Goal: Navigation & Orientation: Find specific page/section

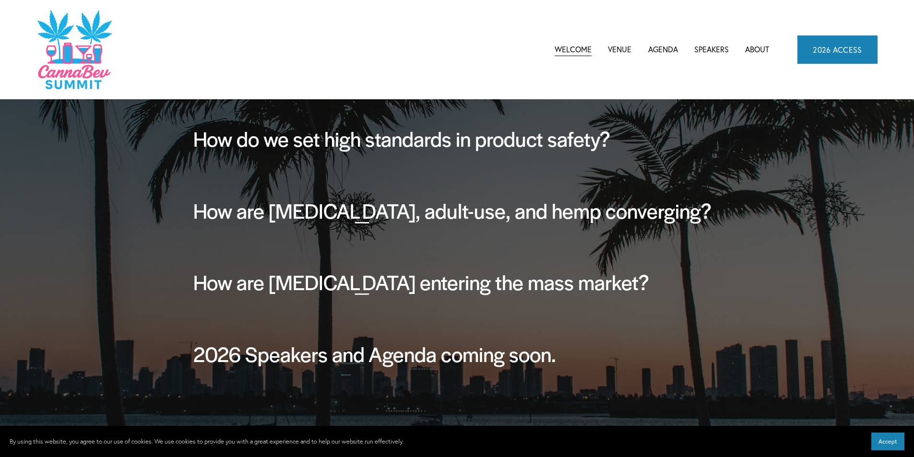
scroll to position [384, 0]
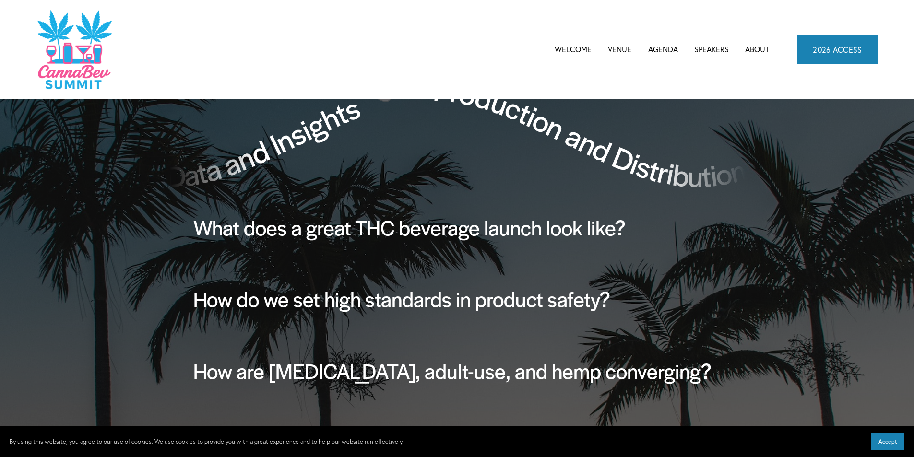
click at [612, 50] on link "Venue" at bounding box center [620, 49] width 24 height 14
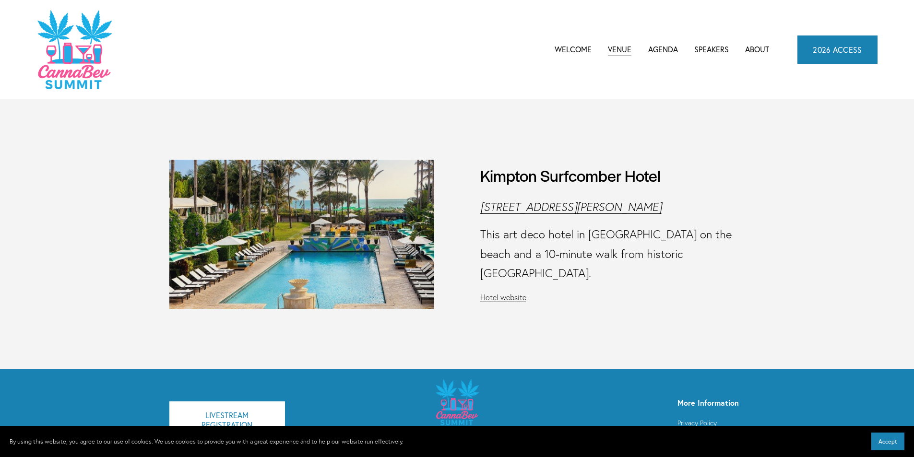
click at [719, 50] on link "Speakers" at bounding box center [711, 49] width 35 height 14
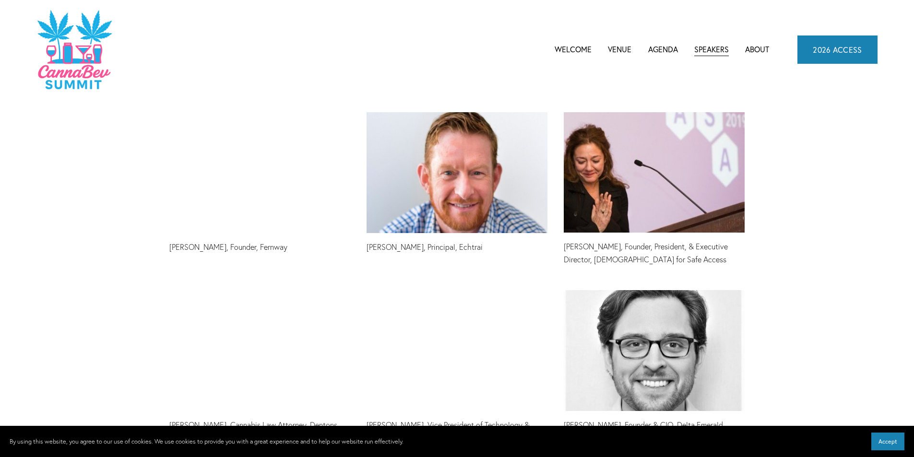
scroll to position [672, 0]
